Goal: Task Accomplishment & Management: Use online tool/utility

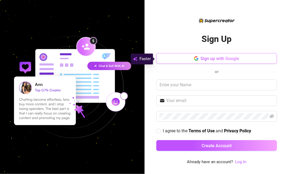
click at [215, 57] on span "Sign up with Google" at bounding box center [220, 58] width 39 height 5
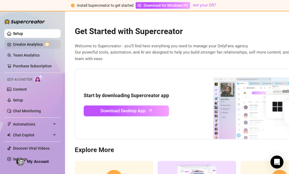
click at [23, 45] on link "Creator Analytics" at bounding box center [34, 44] width 43 height 9
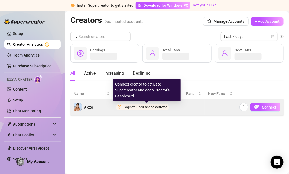
click at [155, 107] on span "Login to OnlyFans to activate" at bounding box center [145, 107] width 44 height 4
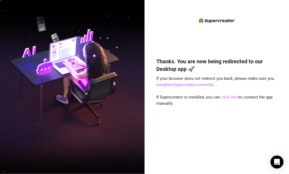
click at [228, 98] on link "click here" at bounding box center [230, 97] width 18 height 5
